Goal: Information Seeking & Learning: Learn about a topic

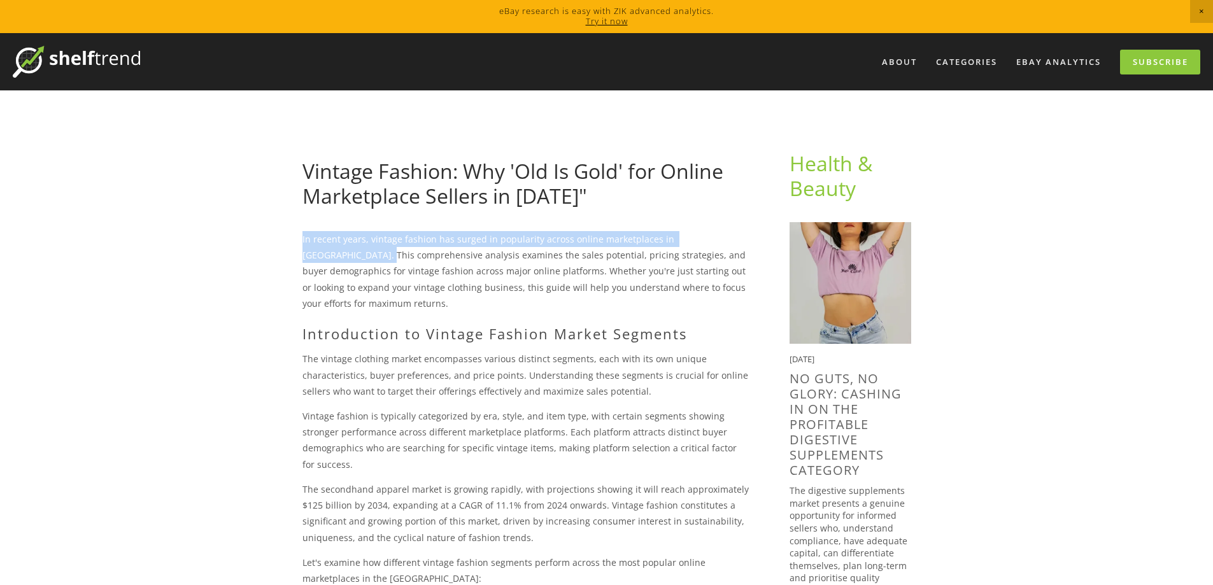
drag, startPoint x: 739, startPoint y: 241, endPoint x: 300, endPoint y: 237, distance: 438.7
click at [300, 237] on div "In recent years, vintage fashion has surged in popularity across online marketp…" at bounding box center [526, 414] width 468 height 366
copy p "In recent years, vintage fashion has surged in popularity across online marketp…"
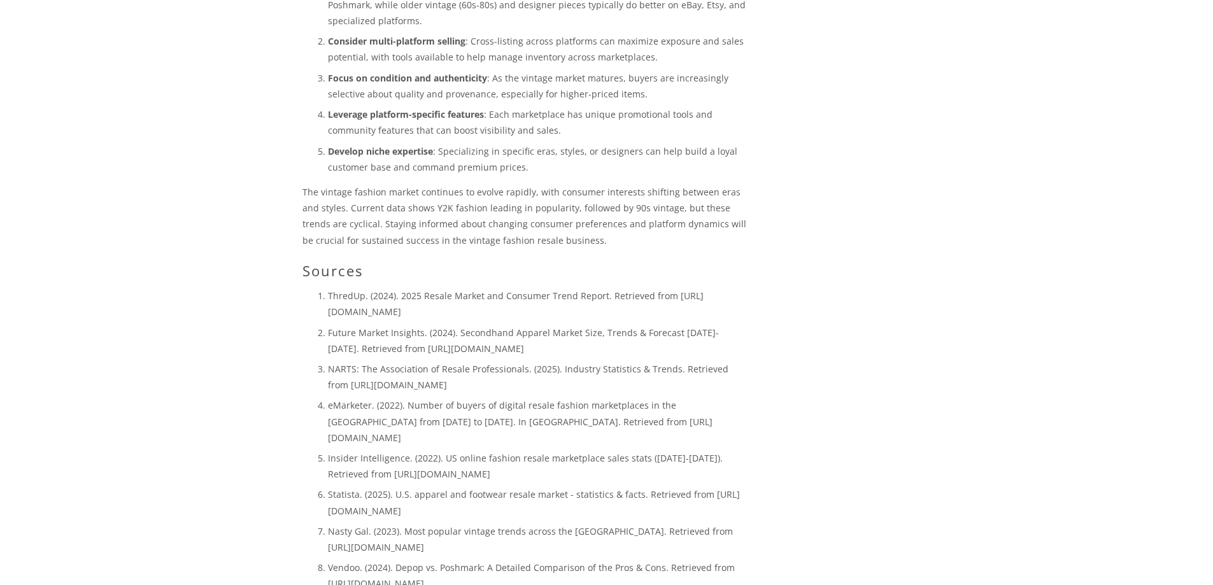
scroll to position [2928, 0]
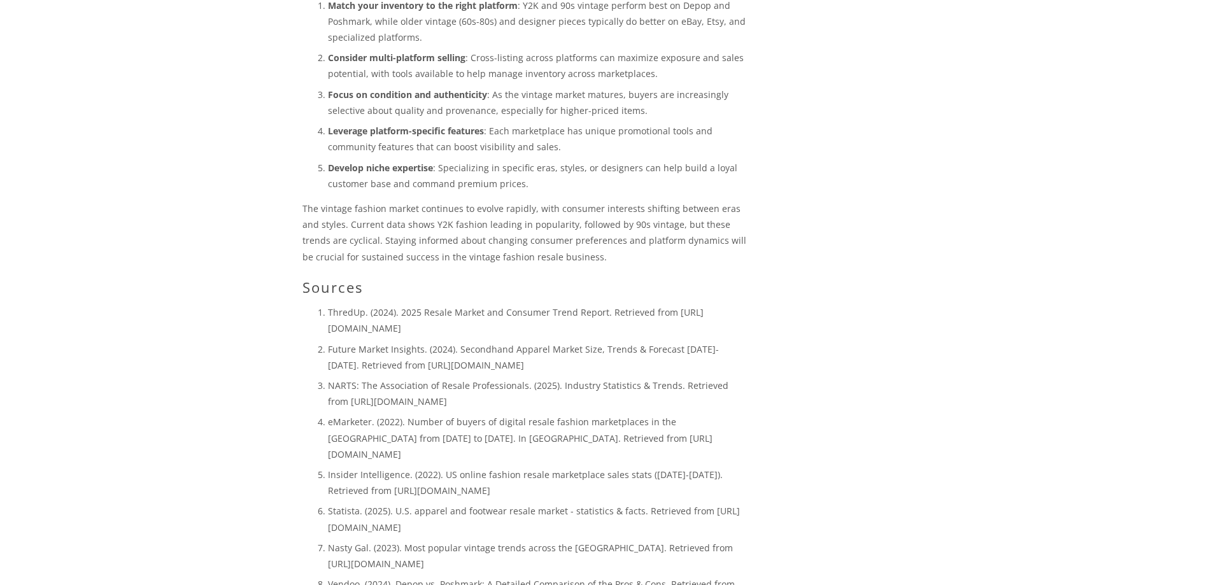
drag, startPoint x: 432, startPoint y: 231, endPoint x: 327, endPoint y: 230, distance: 105.7
click at [326, 304] on ol "ThredUp. (2024). 2025 Resale Market and Consumer Trend Report. Retrieved from […" at bounding box center [525, 568] width 446 height 528
copy p "[URL][DOMAIN_NAME]"
drag, startPoint x: 563, startPoint y: 304, endPoint x: 321, endPoint y: 306, distance: 241.9
click at [321, 306] on ol "ThredUp. (2024). 2025 Resale Market and Consumer Trend Report. Retrieved from […" at bounding box center [525, 568] width 446 height 528
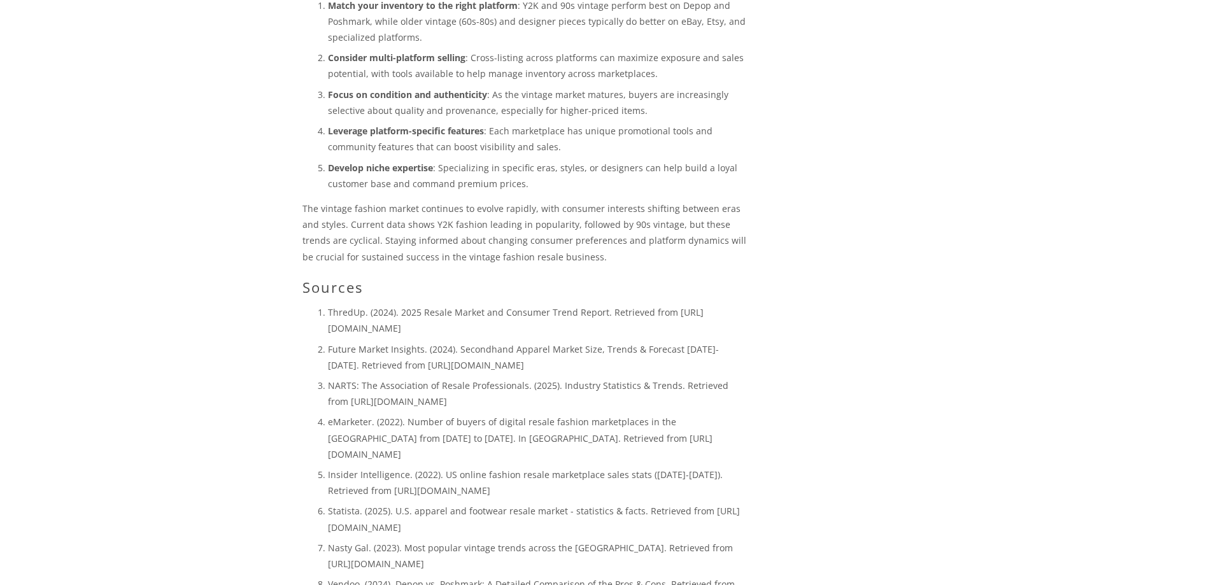
copy p "[URL][DOMAIN_NAME]"
drag, startPoint x: 496, startPoint y: 342, endPoint x: 530, endPoint y: 356, distance: 36.5
click at [530, 414] on p "eMarketer. (2022). Number of buyers of digital resale fashion marketplaces in t…" at bounding box center [538, 438] width 421 height 48
copy p "[URL][DOMAIN_NAME]"
drag, startPoint x: 565, startPoint y: 307, endPoint x: 320, endPoint y: 309, distance: 244.5
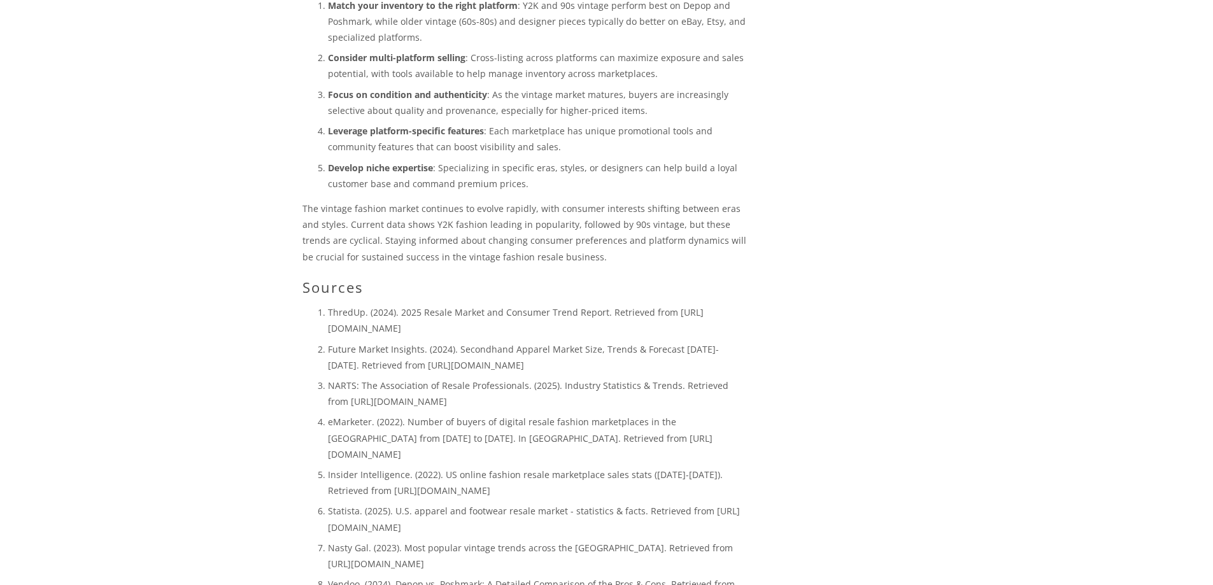
click at [320, 309] on ol "ThredUp. (2024). 2025 Resale Market and Consumer Trend Report. Retrieved from […" at bounding box center [525, 568] width 446 height 528
copy p "[URL][DOMAIN_NAME]"
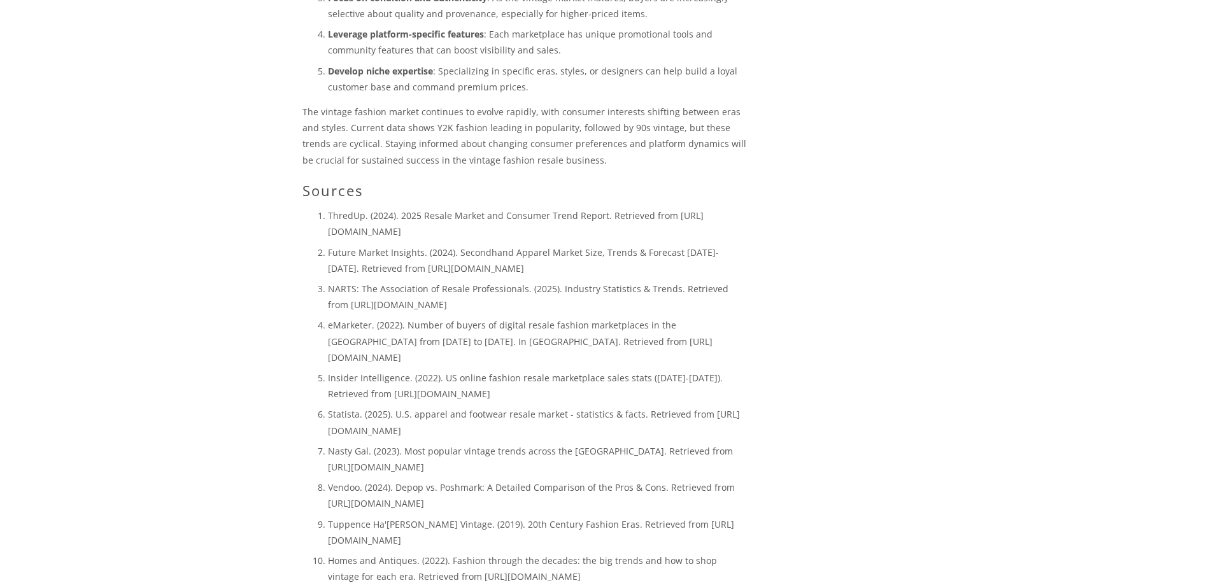
scroll to position [3056, 0]
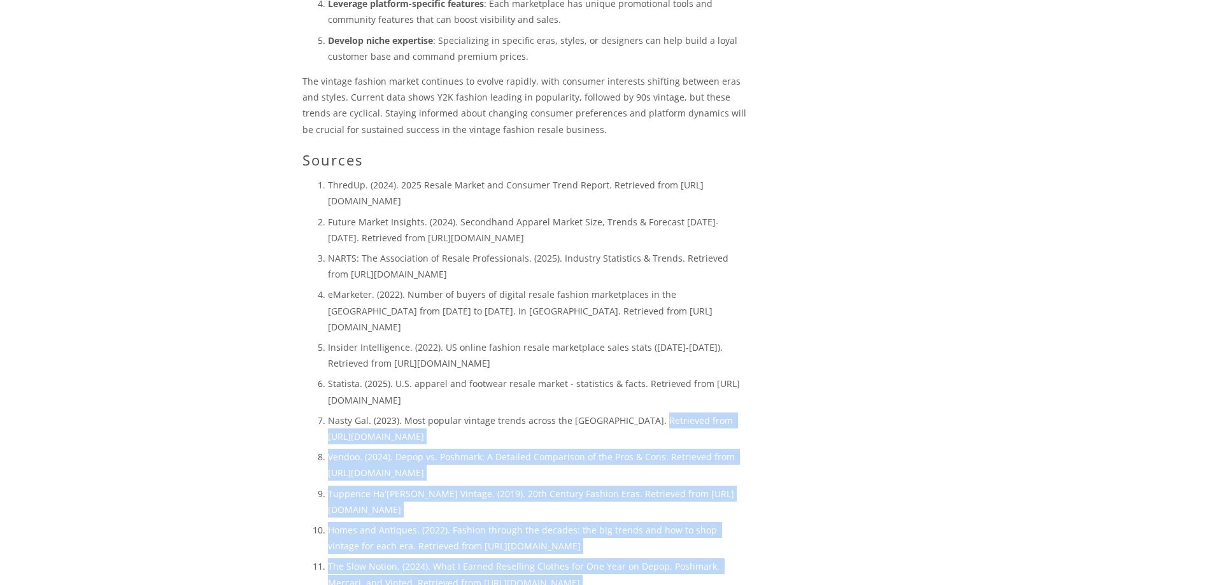
drag, startPoint x: 328, startPoint y: 340, endPoint x: 761, endPoint y: 338, distance: 432.3
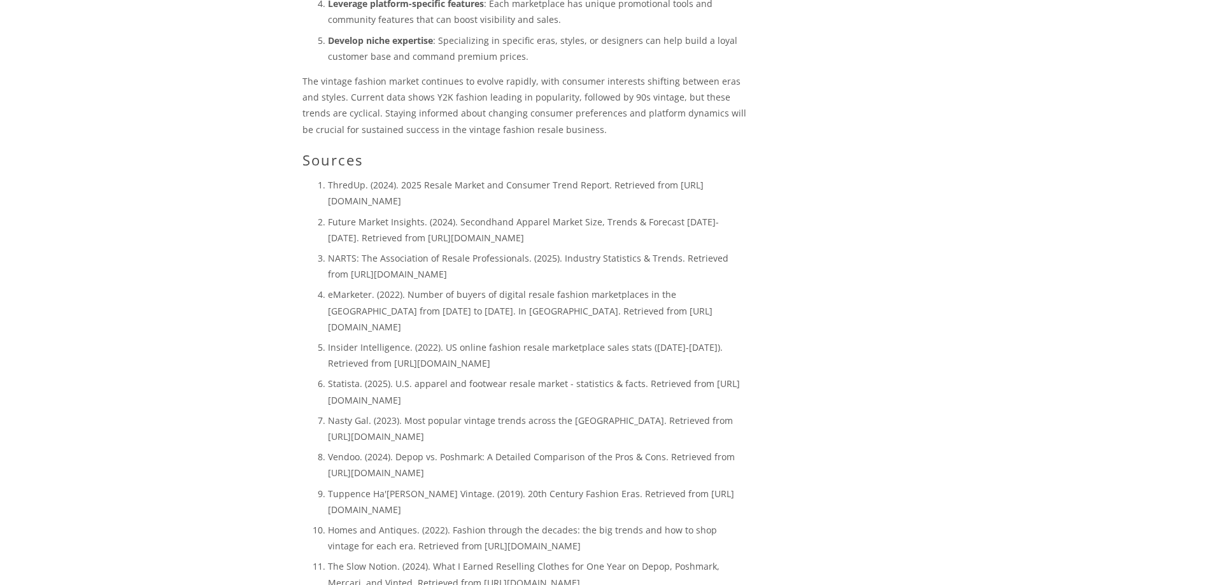
drag, startPoint x: 751, startPoint y: 342, endPoint x: 328, endPoint y: 344, distance: 422.7
copy p "[URL][DOMAIN_NAME]"
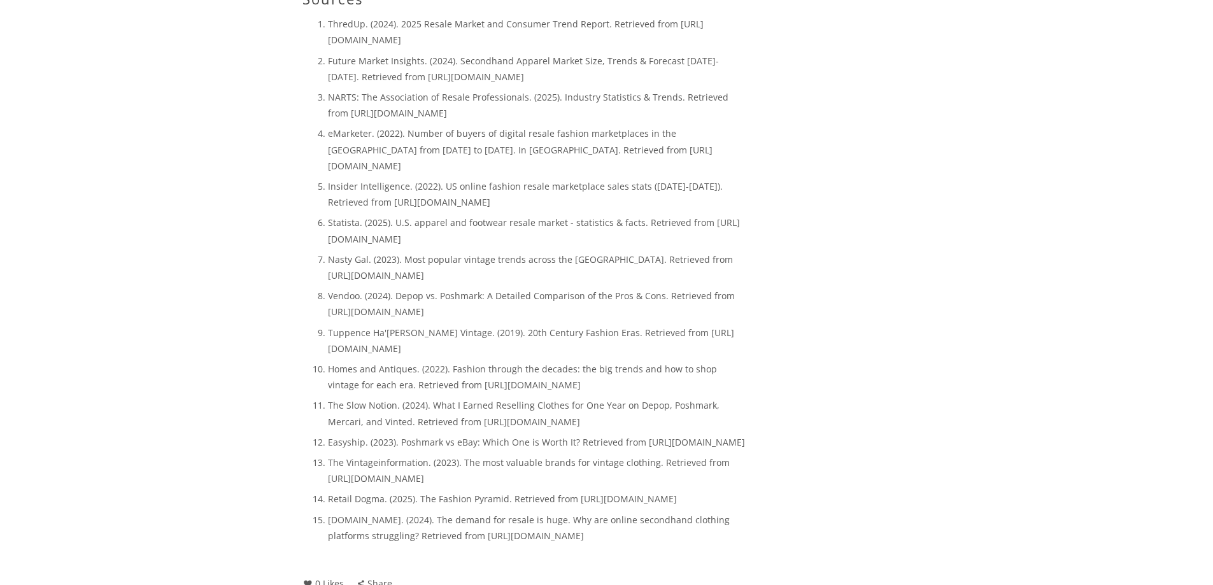
scroll to position [3247, 0]
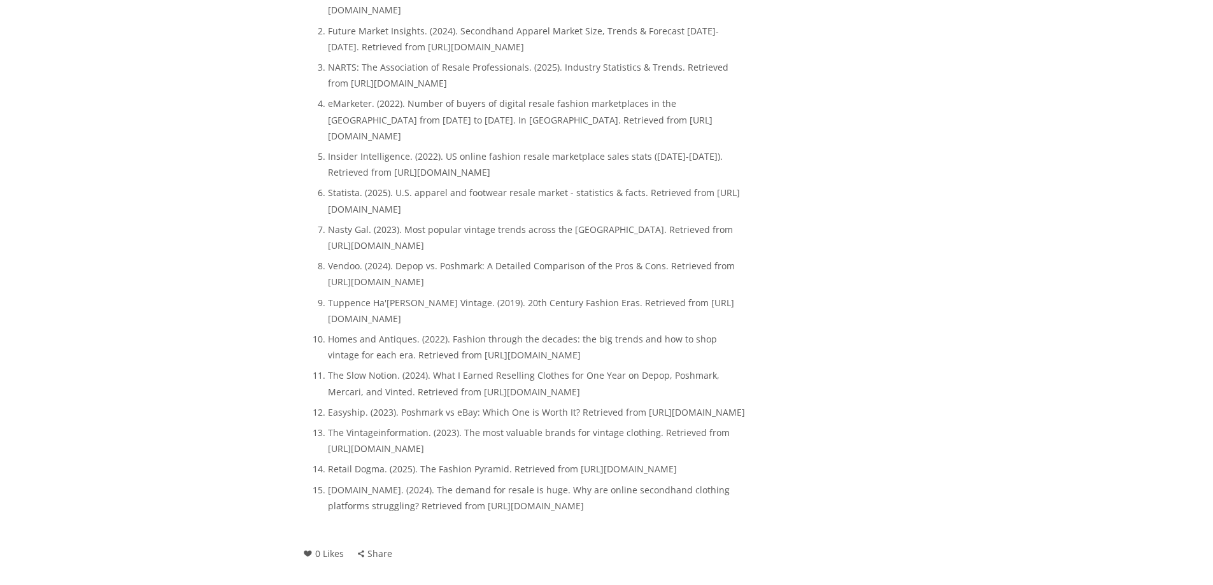
drag, startPoint x: 482, startPoint y: 458, endPoint x: 563, endPoint y: 473, distance: 82.9
click at [563, 482] on p "[DOMAIN_NAME]. (2024). The demand for resale is huge. Why are online secondhand…" at bounding box center [538, 498] width 421 height 32
copy p "[URL][DOMAIN_NAME]"
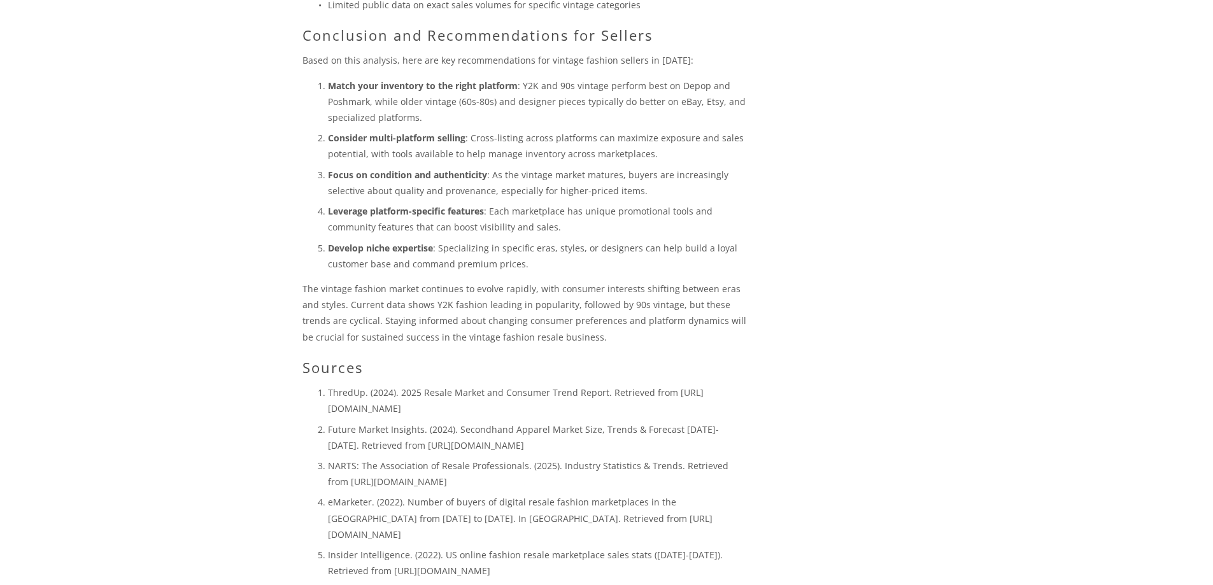
scroll to position [2865, 0]
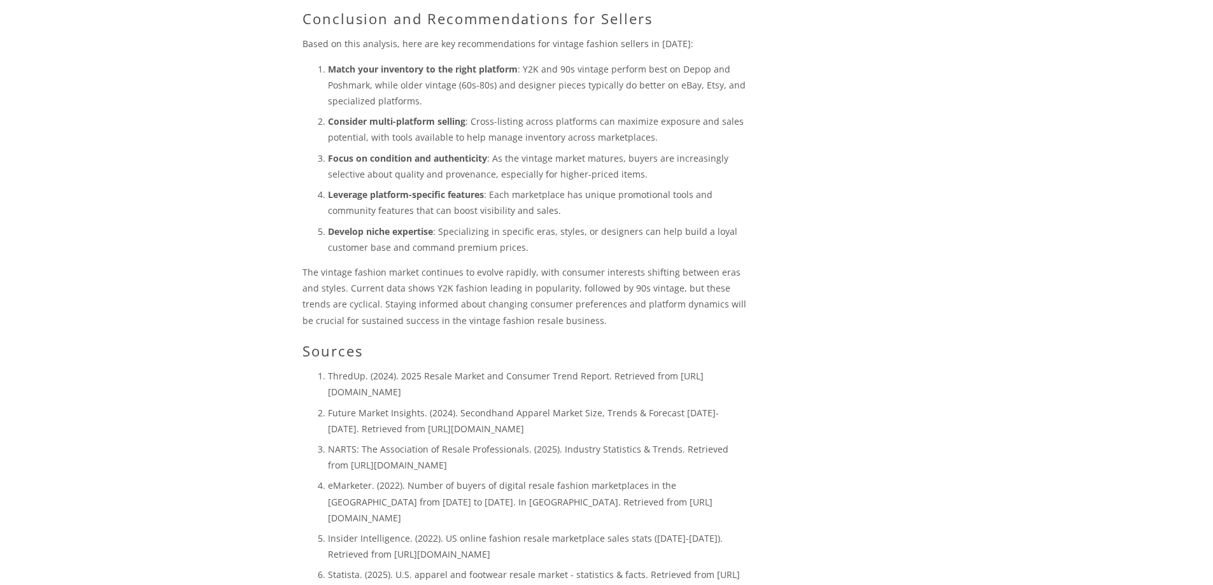
drag, startPoint x: 467, startPoint y: 295, endPoint x: 321, endPoint y: 297, distance: 145.8
copy p "[URL][DOMAIN_NAME]"
drag, startPoint x: 712, startPoint y: 334, endPoint x: 392, endPoint y: 334, distance: 320.2
click at [392, 405] on p "Future Market Insights. (2024). Secondhand Apparel Market Size, Trends & Foreca…" at bounding box center [538, 421] width 421 height 32
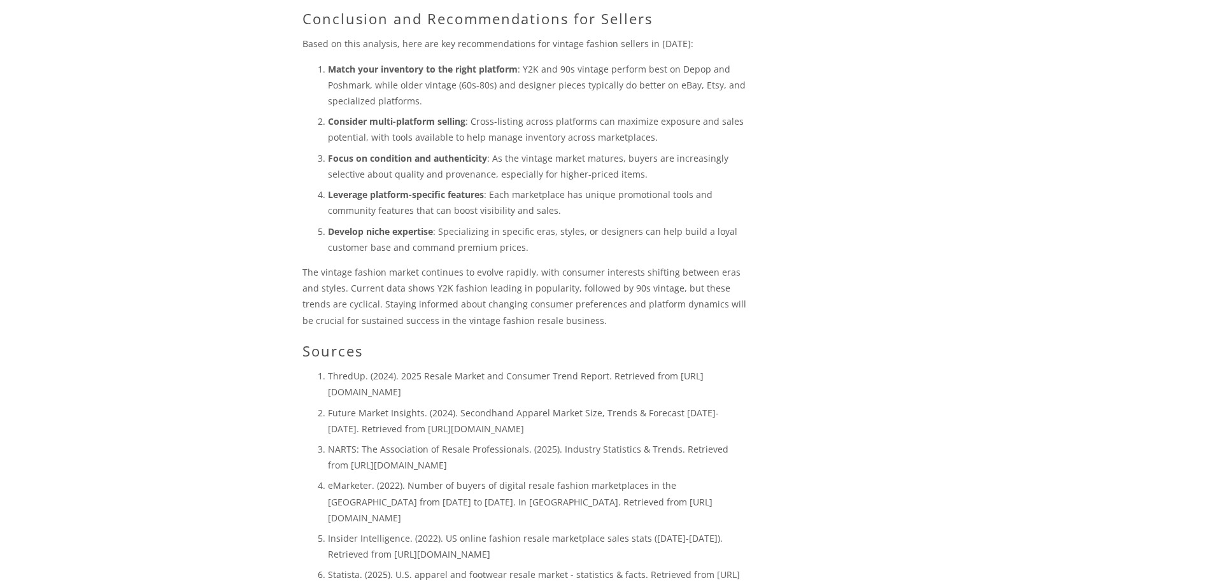
copy p "[URL][DOMAIN_NAME]"
